Goal: Task Accomplishment & Management: Manage account settings

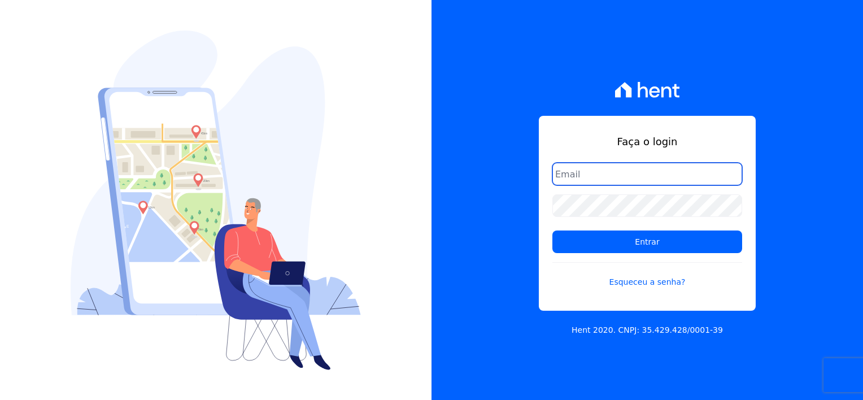
click at [623, 176] on input "email" at bounding box center [647, 174] width 190 height 23
type input "[EMAIL_ADDRESS][DOMAIN_NAME]"
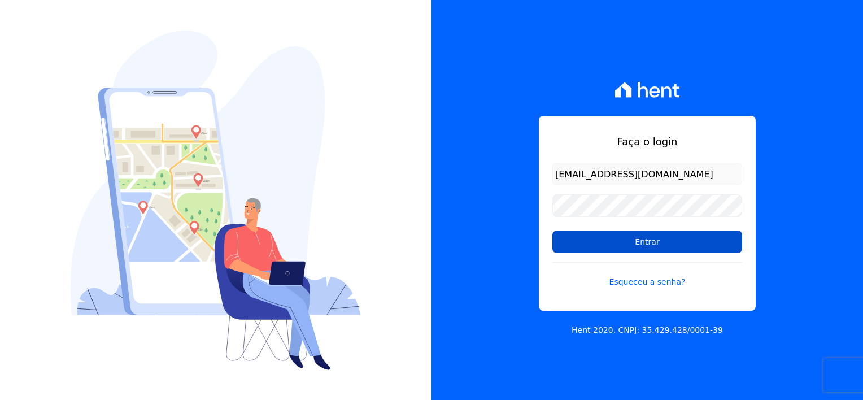
click at [634, 250] on input "Entrar" at bounding box center [647, 241] width 190 height 23
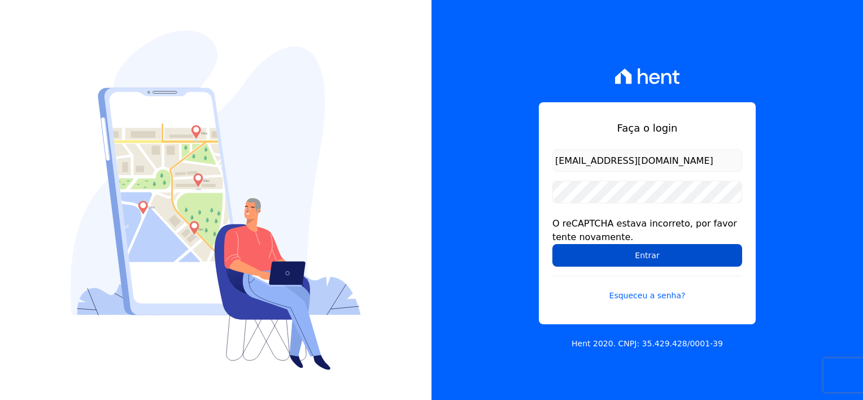
click at [669, 253] on input "Entrar" at bounding box center [647, 255] width 190 height 23
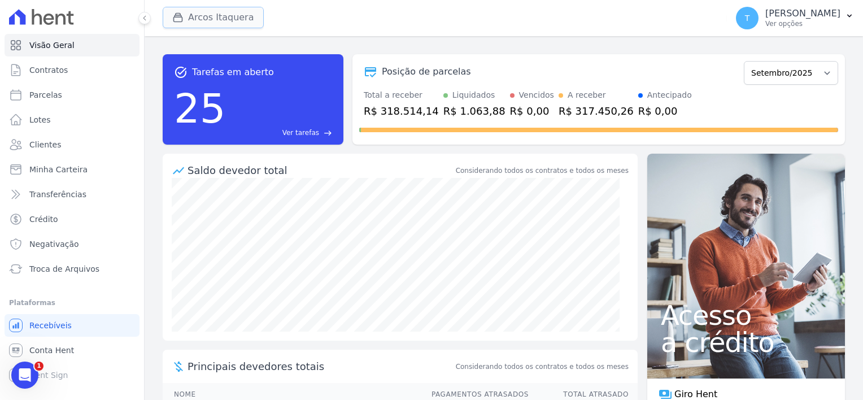
click at [196, 19] on button "Arcos Itaquera" at bounding box center [213, 17] width 101 height 21
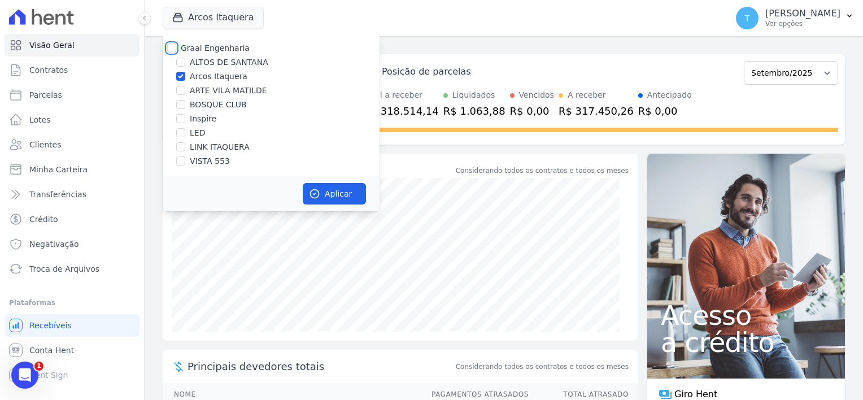
click at [173, 48] on input "Graal Engenharia" at bounding box center [171, 47] width 9 height 9
checkbox input "true"
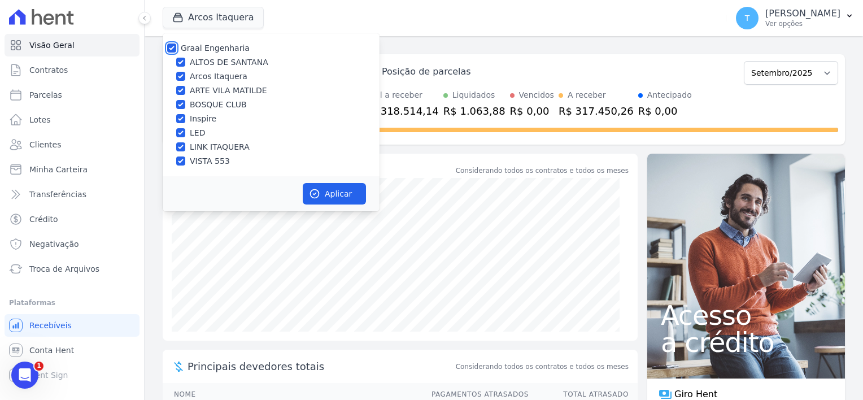
checkbox input "true"
click at [322, 203] on button "Aplicar" at bounding box center [334, 193] width 63 height 21
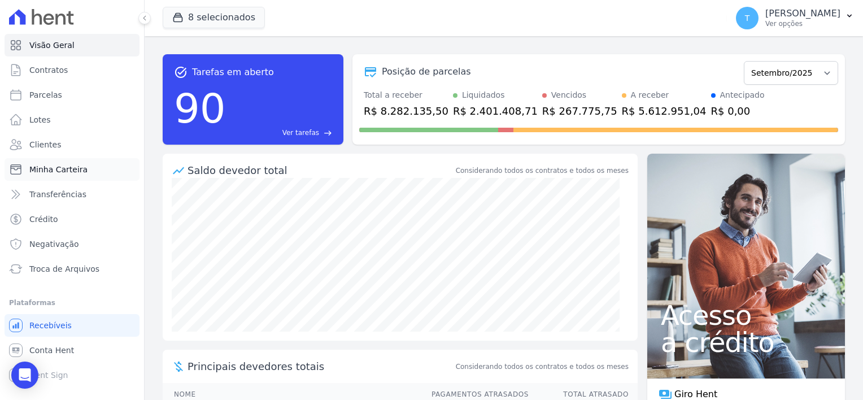
click at [69, 169] on span "Minha Carteira" at bounding box center [58, 169] width 58 height 11
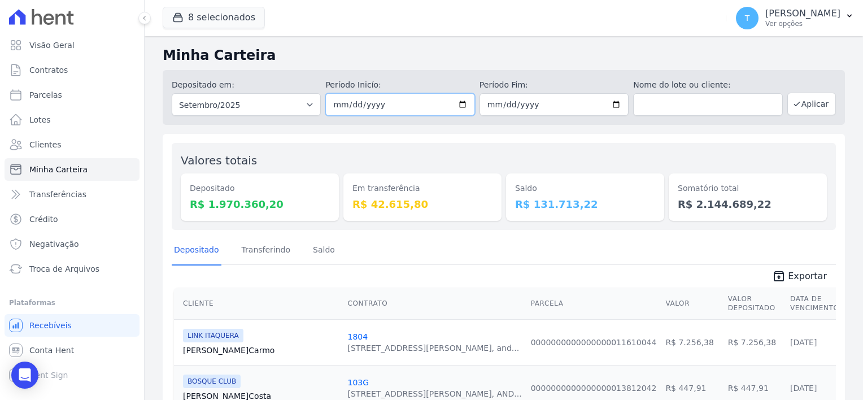
click at [398, 108] on input "2025-09-01" at bounding box center [399, 104] width 149 height 23
click at [461, 106] on input "2025-09-01" at bounding box center [399, 104] width 149 height 23
type input "[DATE]"
click at [804, 104] on button "Aplicar" at bounding box center [811, 104] width 49 height 23
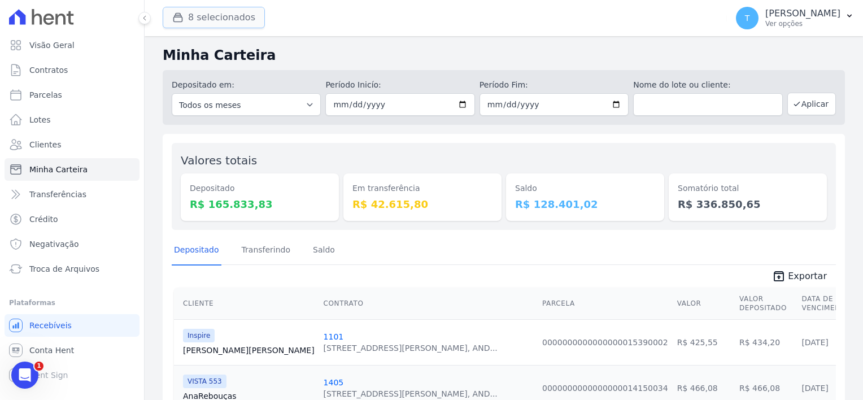
click at [194, 12] on button "8 selecionados" at bounding box center [214, 17] width 102 height 21
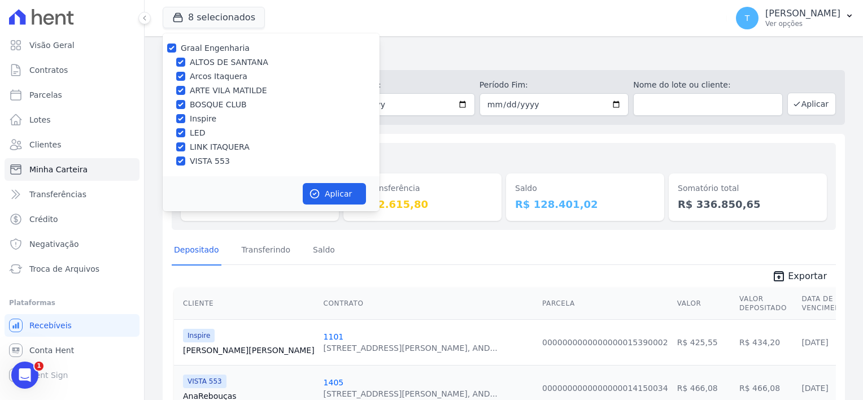
click at [174, 40] on div "Graal Engenharia ALTOS DE SANTANA Arcos Itaquera ARTE VILA MATILDE BOSQUE CLUB …" at bounding box center [271, 104] width 217 height 143
click at [173, 45] on div at bounding box center [171, 47] width 9 height 11
click at [173, 50] on input "Graal Engenharia" at bounding box center [171, 47] width 9 height 9
checkbox input "false"
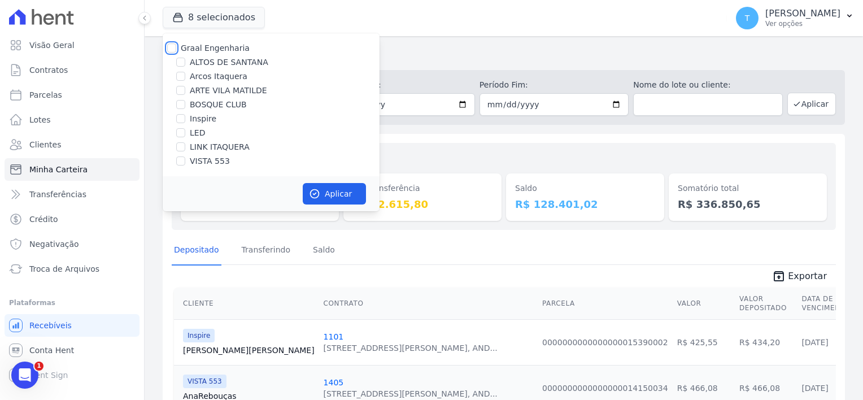
checkbox input "false"
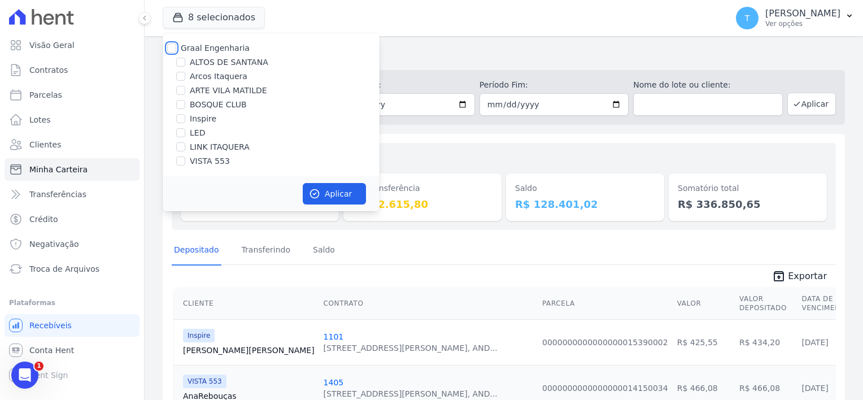
checkbox input "false"
click at [178, 149] on input "LINK ITAQUERA" at bounding box center [180, 146] width 9 height 9
checkbox input "true"
click at [343, 192] on button "Aplicar" at bounding box center [334, 193] width 63 height 21
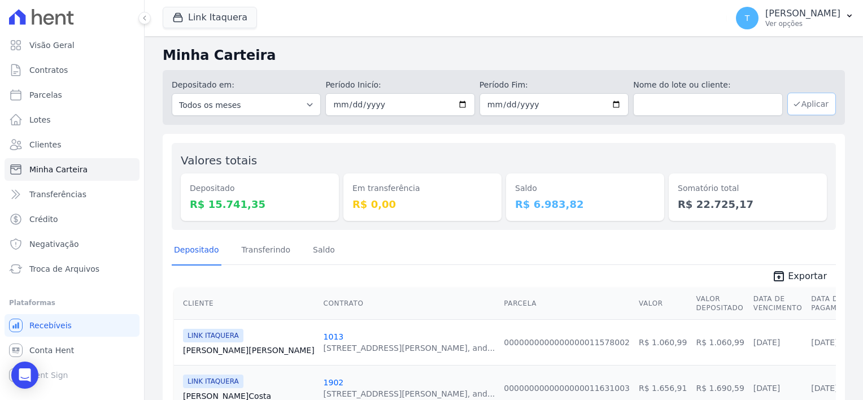
click at [813, 104] on button "Aplicar" at bounding box center [811, 104] width 49 height 23
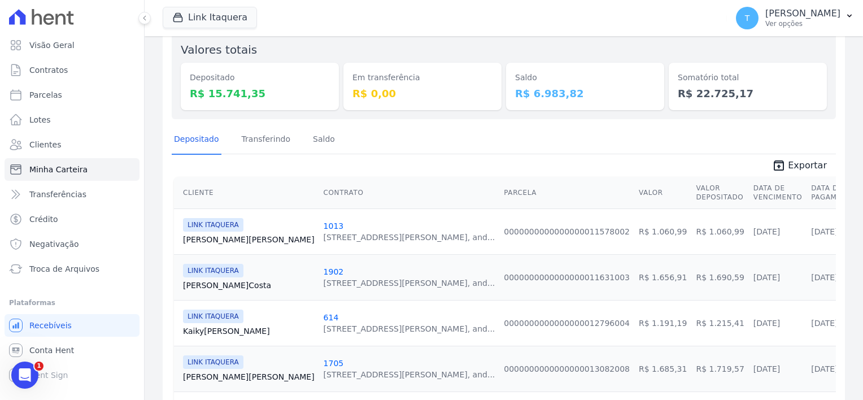
scroll to position [104, 0]
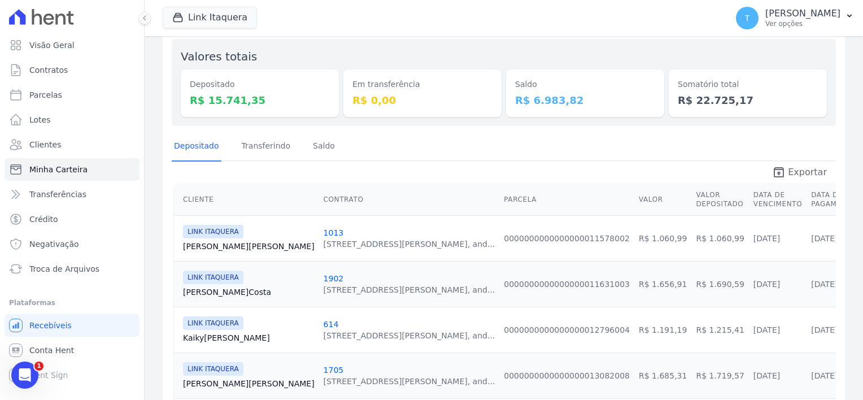
click at [797, 172] on span "Exportar" at bounding box center [807, 172] width 39 height 14
click at [574, 29] on div "Link Itaquera Graal Engenharia ALTOS DE SANTANA Arcos Itaquera ARTE VILA MATILD…" at bounding box center [443, 17] width 560 height 37
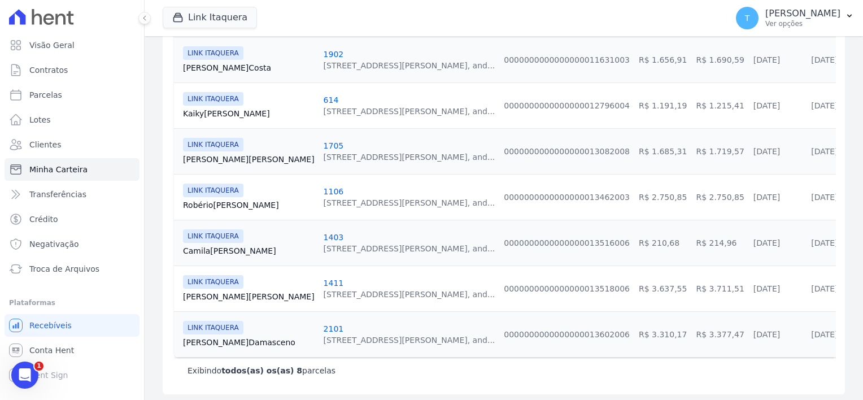
scroll to position [330, 0]
click at [210, 337] on link "Bianca Damasceno" at bounding box center [249, 340] width 132 height 11
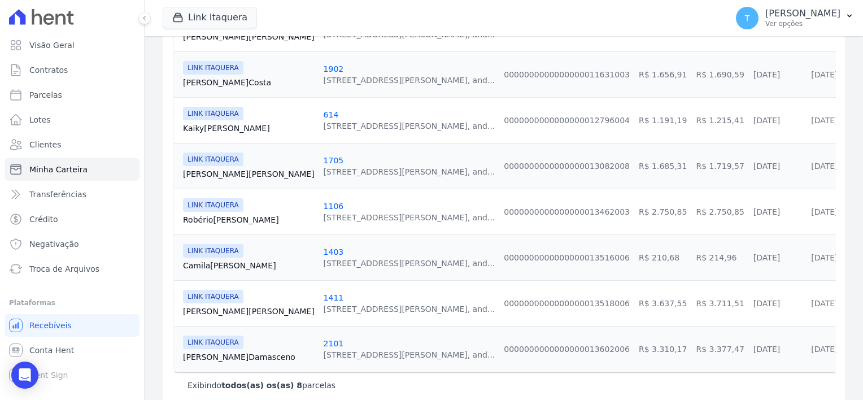
scroll to position [330, 0]
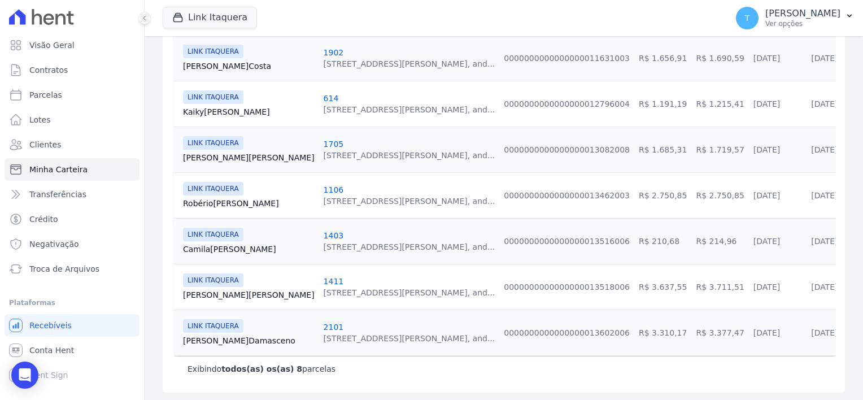
click at [218, 248] on link "Camila Isidoro" at bounding box center [249, 248] width 132 height 11
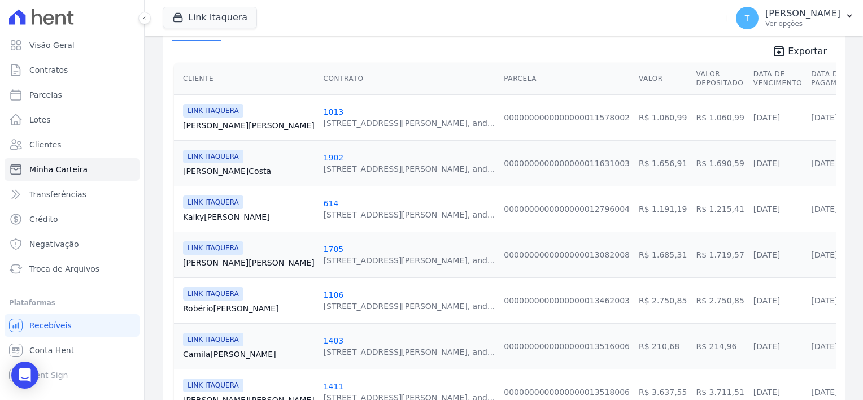
scroll to position [226, 0]
click at [193, 171] on link "Hebert Costa" at bounding box center [249, 169] width 132 height 11
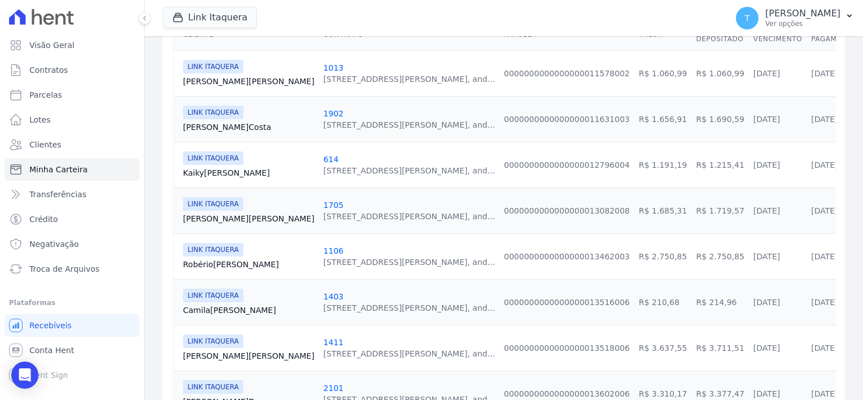
scroll to position [282, 0]
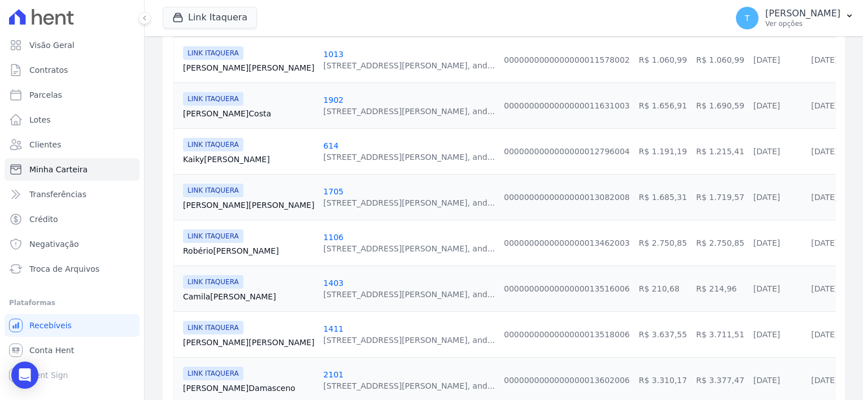
click at [208, 71] on link "Igor Mota" at bounding box center [249, 67] width 132 height 11
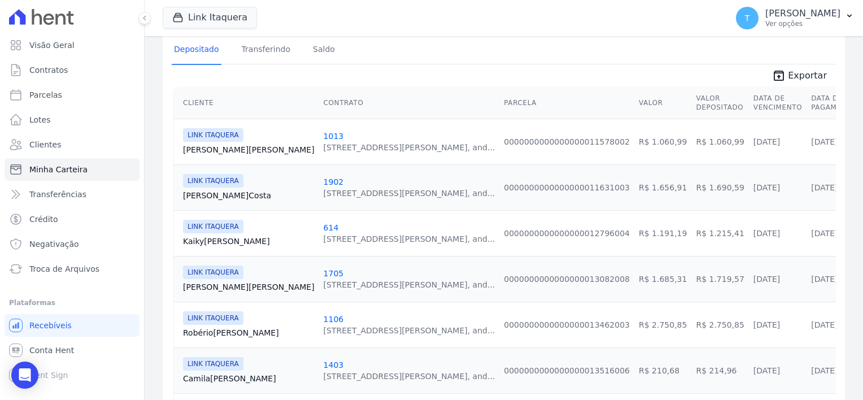
scroll to position [226, 0]
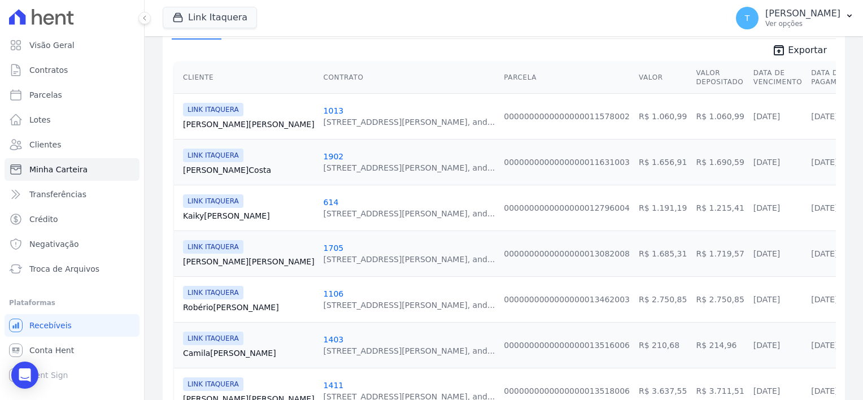
click at [221, 264] on link "Juliana Fernandes" at bounding box center [249, 261] width 132 height 11
click at [200, 214] on link "Kaiky Silva" at bounding box center [249, 215] width 132 height 11
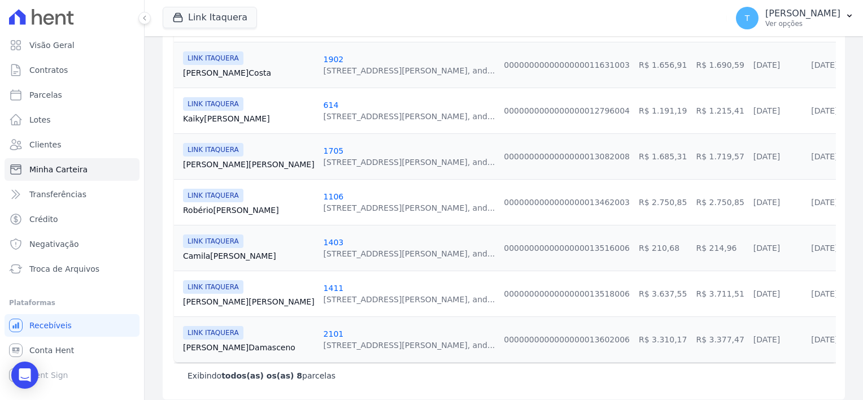
scroll to position [330, 0]
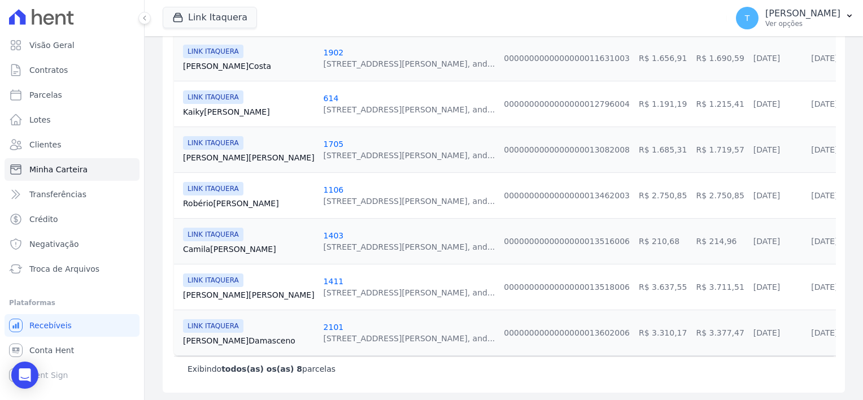
click at [220, 293] on link "Matheus Gonçalves" at bounding box center [249, 294] width 132 height 11
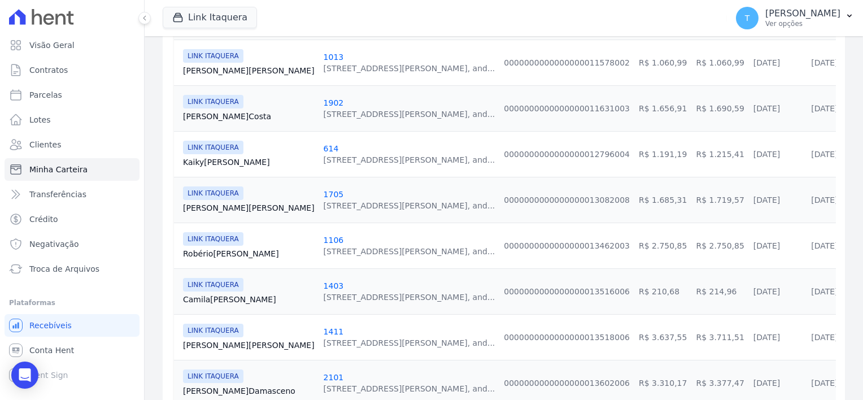
scroll to position [282, 0]
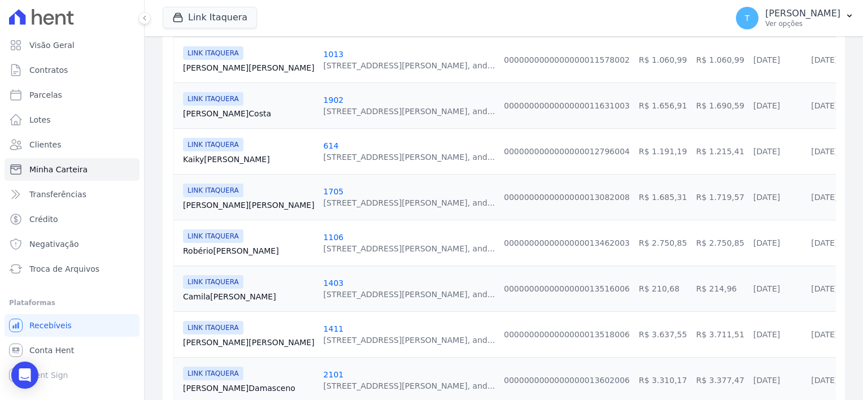
click at [215, 250] on link "Robério Oliveira" at bounding box center [249, 250] width 132 height 11
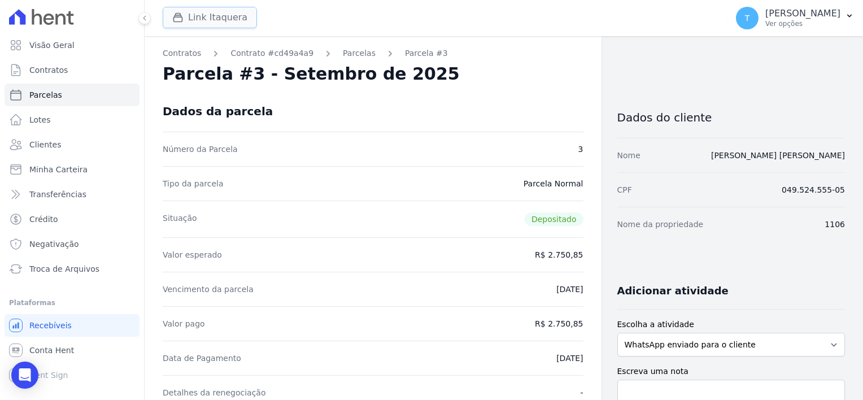
click at [193, 16] on button "Link Itaquera" at bounding box center [210, 17] width 94 height 21
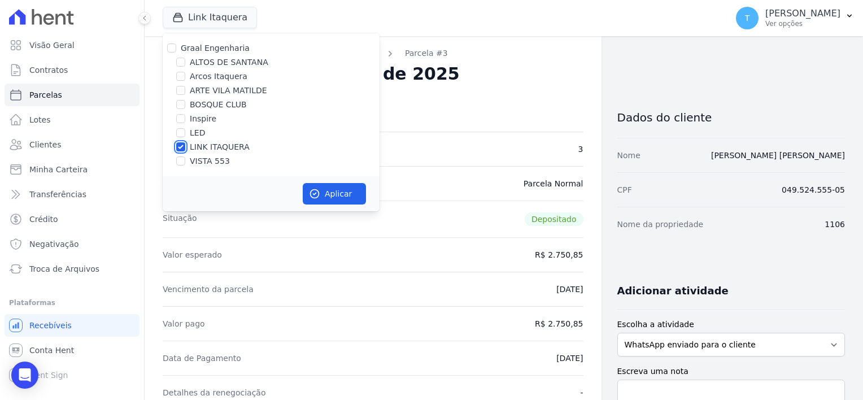
click at [182, 147] on input "LINK ITAQUERA" at bounding box center [180, 146] width 9 height 9
checkbox input "false"
click at [180, 123] on input "Inspire" at bounding box center [180, 118] width 9 height 9
checkbox input "true"
click at [339, 193] on button "Aplicar" at bounding box center [334, 193] width 63 height 21
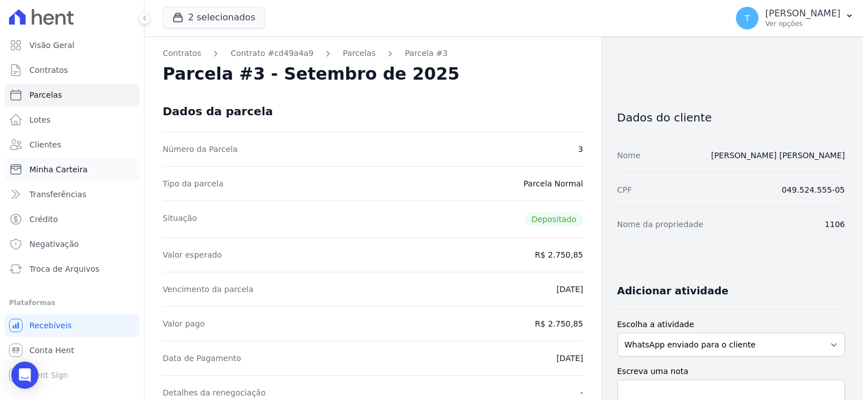
click at [70, 174] on span "Minha Carteira" at bounding box center [58, 169] width 58 height 11
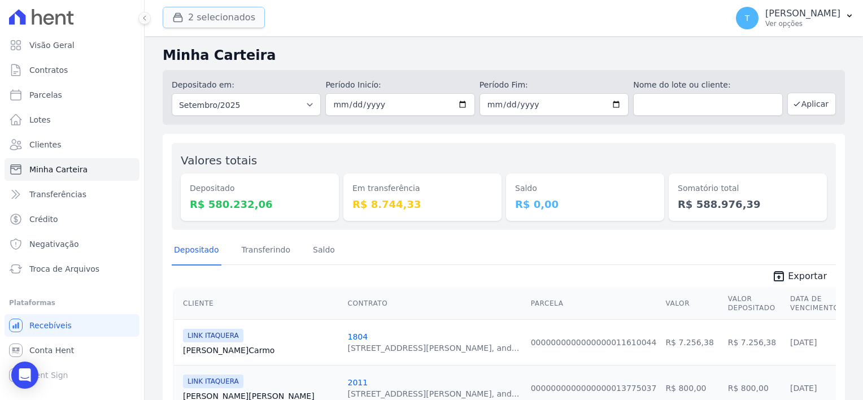
click at [216, 23] on button "2 selecionados" at bounding box center [214, 17] width 102 height 21
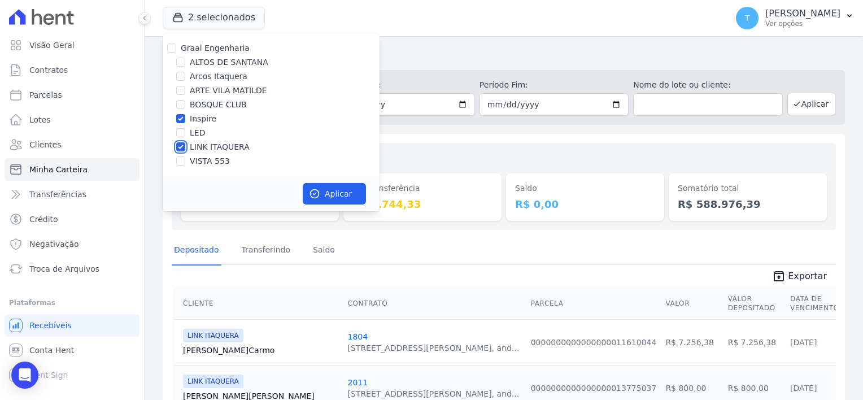
click at [181, 149] on input "LINK ITAQUERA" at bounding box center [180, 146] width 9 height 9
checkbox input "false"
click at [342, 195] on button "Aplicar" at bounding box center [334, 193] width 63 height 21
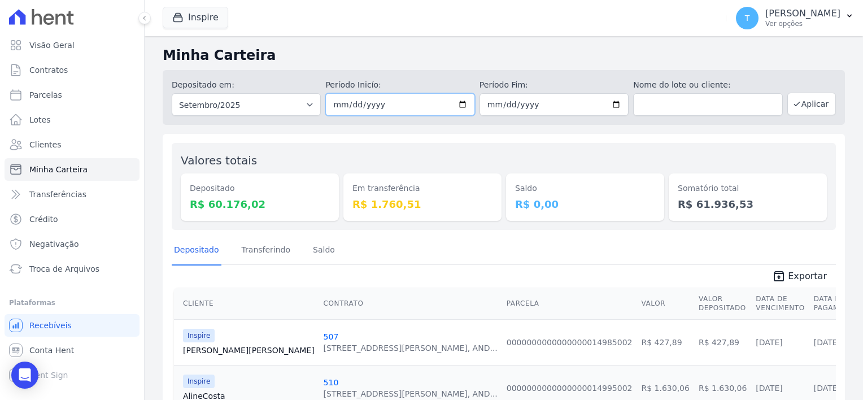
click at [457, 108] on input "2025-09-01" at bounding box center [399, 104] width 149 height 23
type input "[DATE]"
click at [809, 108] on button "Aplicar" at bounding box center [811, 104] width 49 height 23
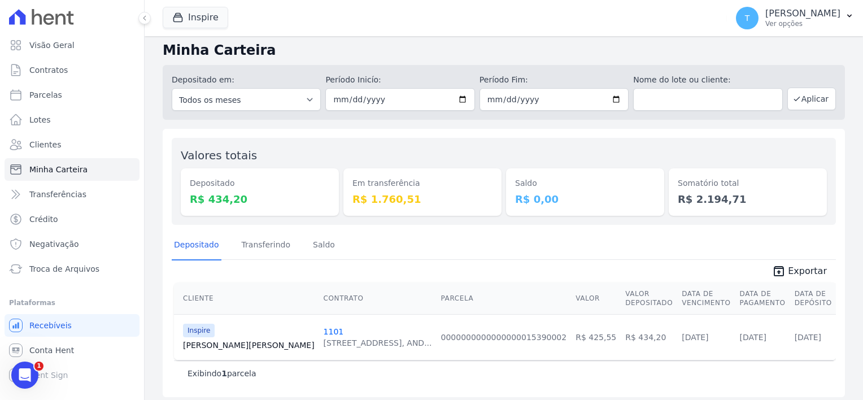
scroll to position [10, 0]
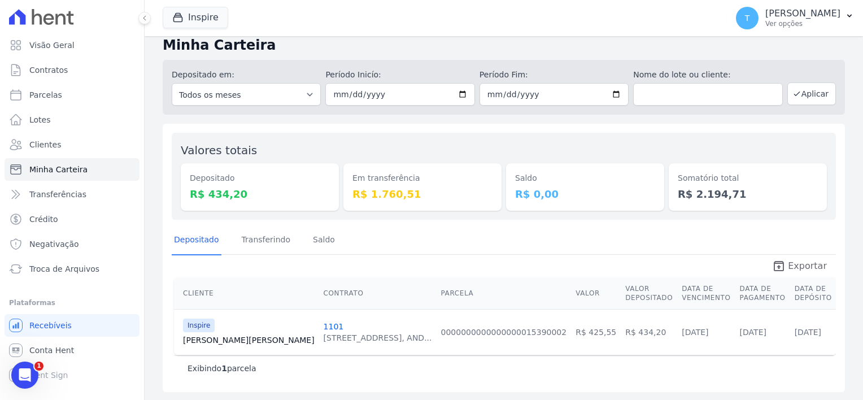
click at [802, 264] on span "Exportar" at bounding box center [807, 266] width 39 height 14
drag, startPoint x: 487, startPoint y: 21, endPoint x: 473, endPoint y: 29, distance: 16.2
click at [487, 21] on div "Inspire Graal Engenharia [GEOGRAPHIC_DATA] Arcos Itaquera ARTE [GEOGRAPHIC_DATA…" at bounding box center [443, 17] width 560 height 37
click at [223, 330] on div "Inspire" at bounding box center [249, 325] width 132 height 14
click at [196, 329] on span "Inspire" at bounding box center [199, 325] width 32 height 14
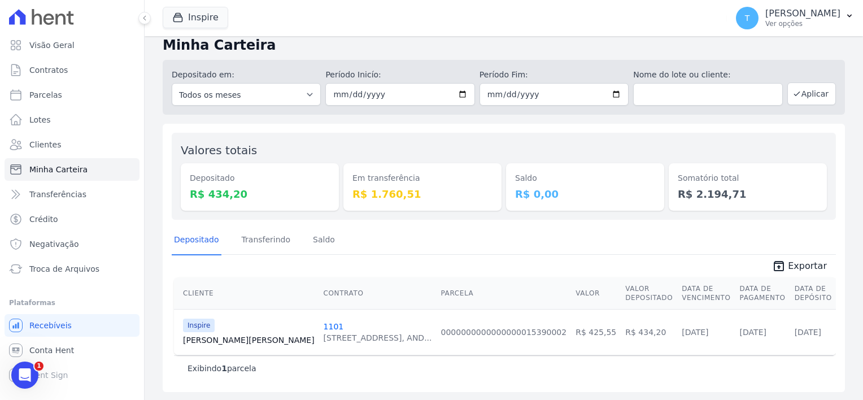
click at [198, 337] on link "[PERSON_NAME] [PERSON_NAME]" at bounding box center [249, 339] width 132 height 11
